Goal: Information Seeking & Learning: Learn about a topic

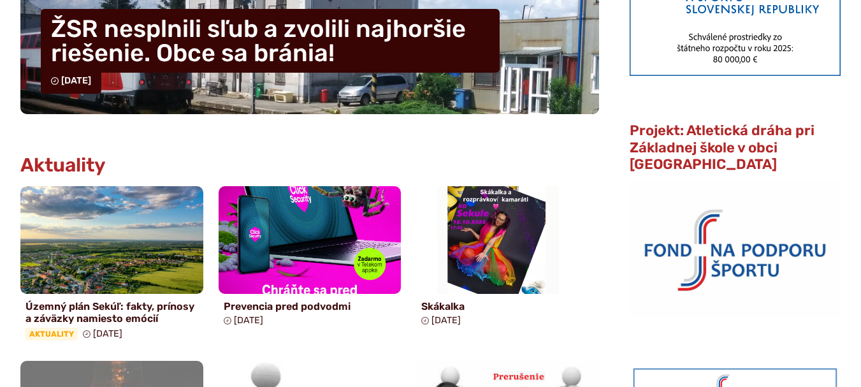
scroll to position [527, 0]
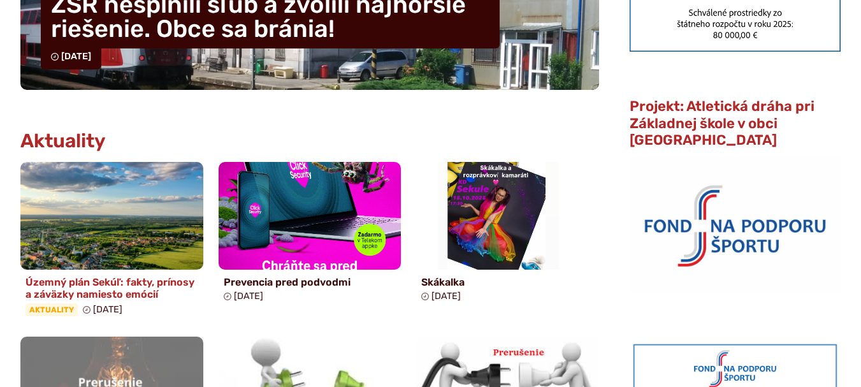
click at [105, 287] on h4 "Územný plán Sekúľ: fakty, prínosy a záväzky namiesto emócií" at bounding box center [111, 288] width 173 height 24
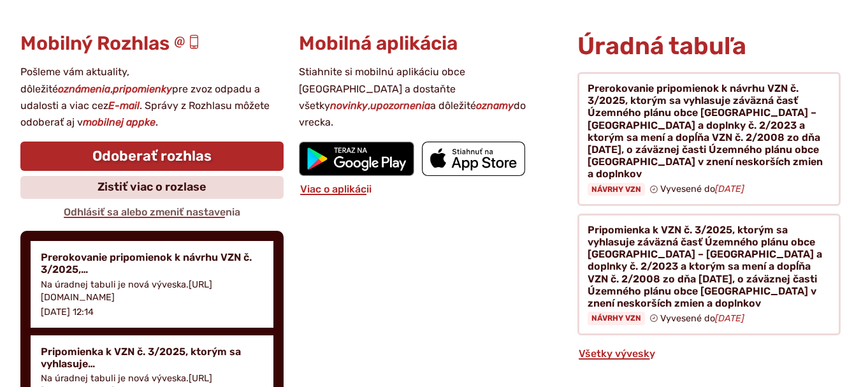
scroll to position [2831, 0]
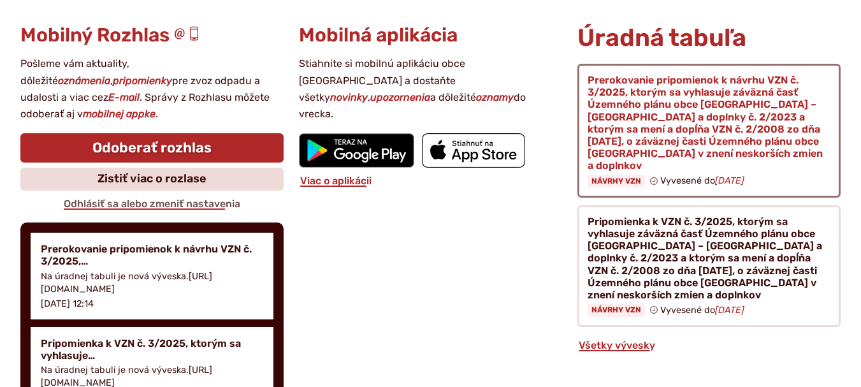
click at [726, 108] on figure at bounding box center [708, 131] width 263 height 134
